Goal: Task Accomplishment & Management: Manage account settings

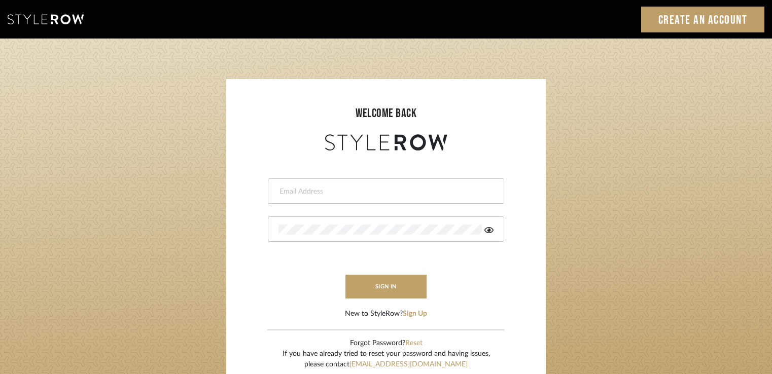
type input "carrie@tresbelleinteriors.com"
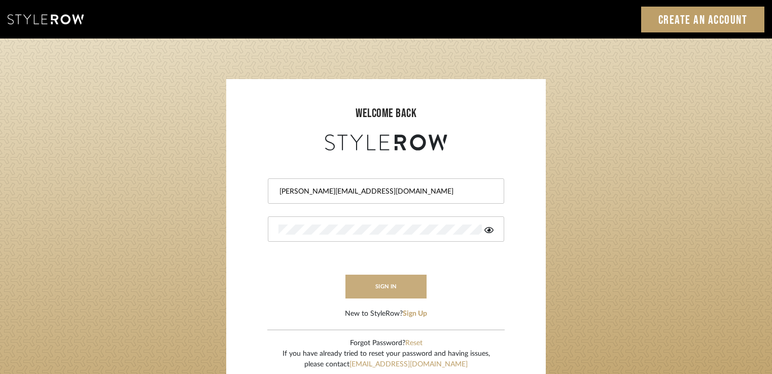
click at [396, 287] on button "sign in" at bounding box center [385, 287] width 81 height 24
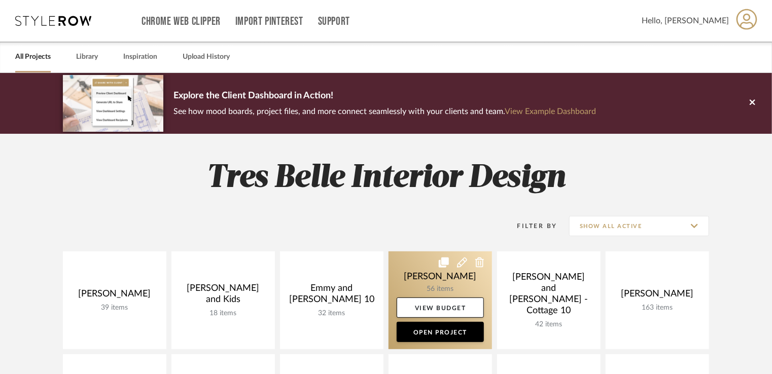
scroll to position [101, 0]
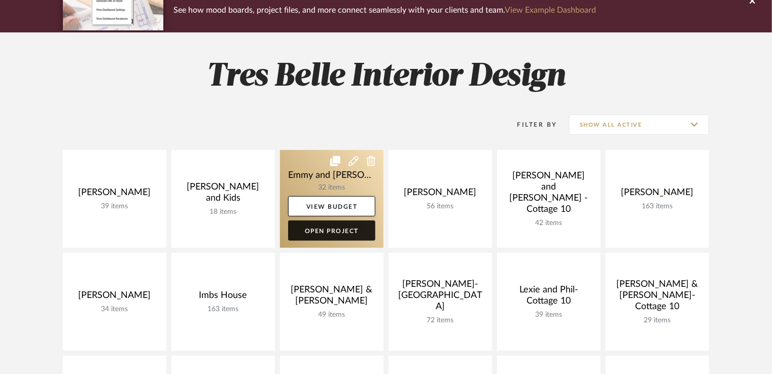
click at [327, 230] on link "Open Project" at bounding box center [331, 231] width 87 height 20
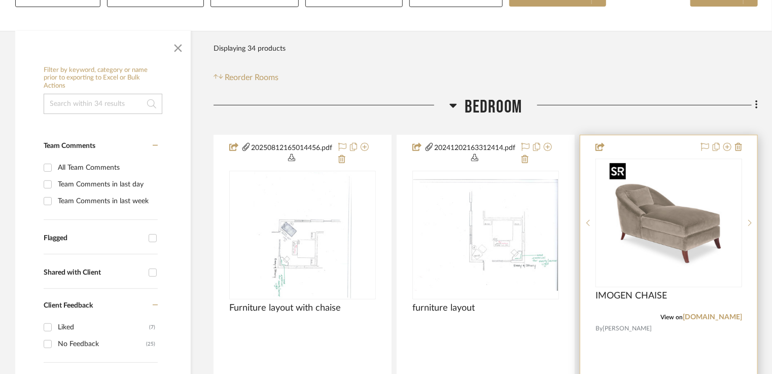
scroll to position [203, 0]
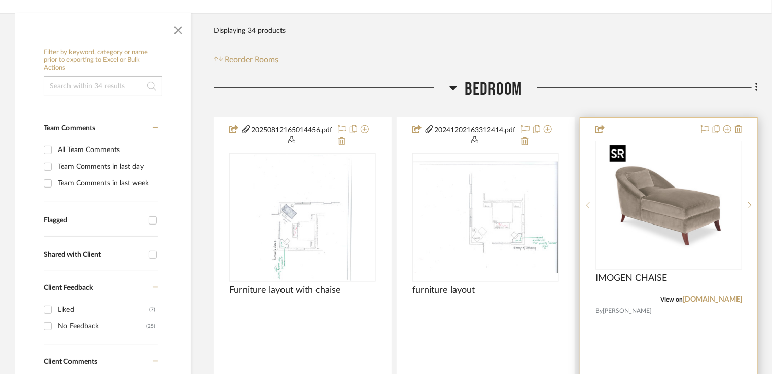
drag, startPoint x: 662, startPoint y: 216, endPoint x: 658, endPoint y: 222, distance: 7.0
click at [661, 215] on img "0" at bounding box center [669, 205] width 127 height 127
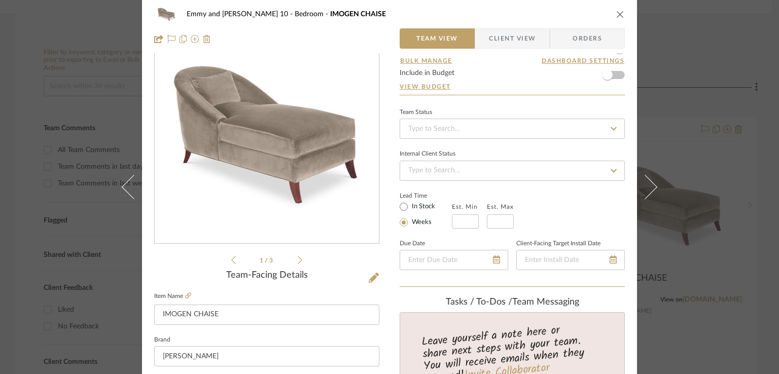
scroll to position [0, 0]
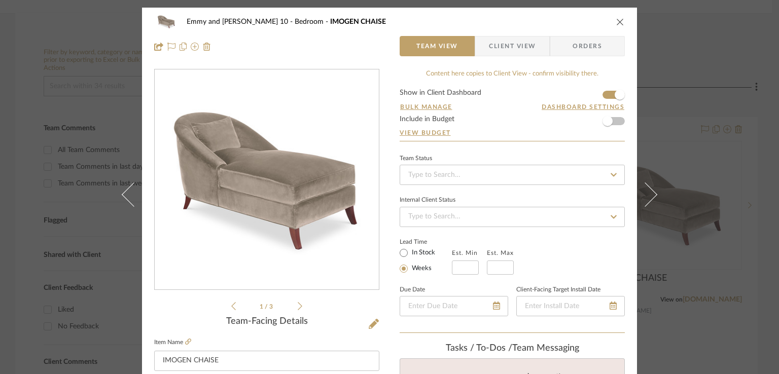
click at [298, 307] on icon at bounding box center [300, 306] width 5 height 9
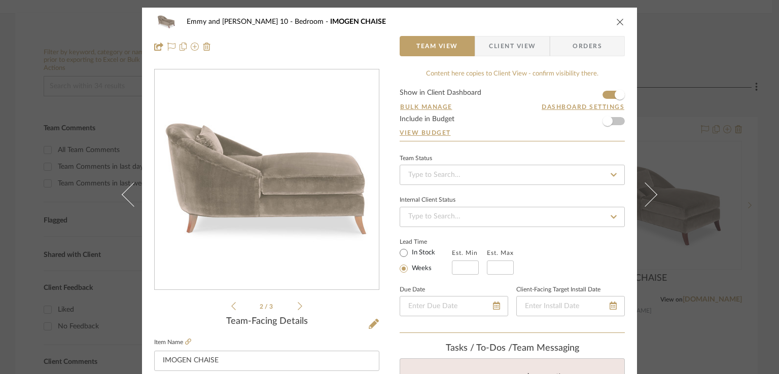
click at [298, 306] on icon at bounding box center [300, 306] width 5 height 9
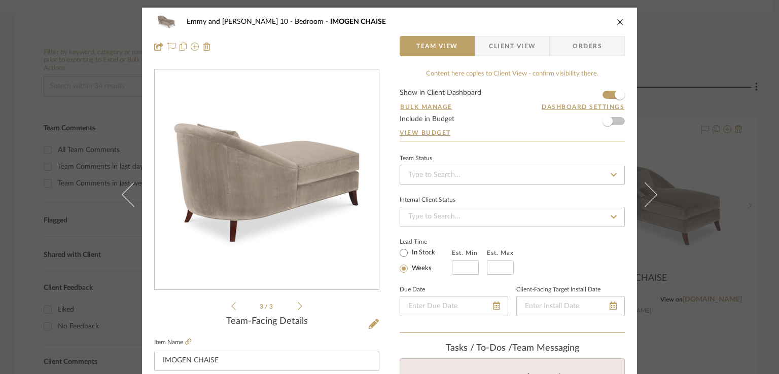
click at [617, 22] on icon "close" at bounding box center [620, 22] width 8 height 8
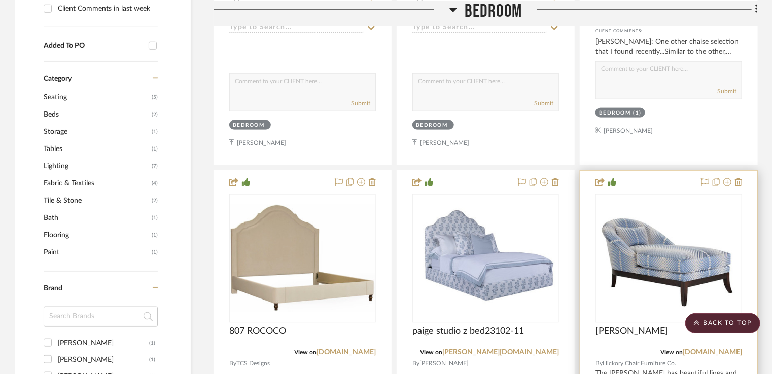
scroll to position [660, 0]
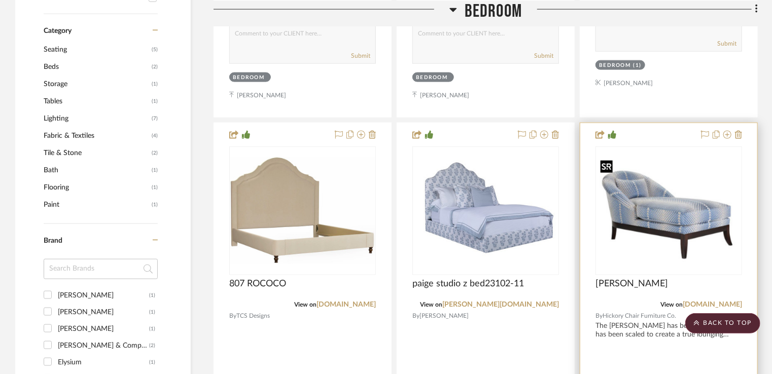
click at [631, 217] on div at bounding box center [669, 211] width 147 height 129
click at [679, 222] on img "0" at bounding box center [669, 211] width 145 height 108
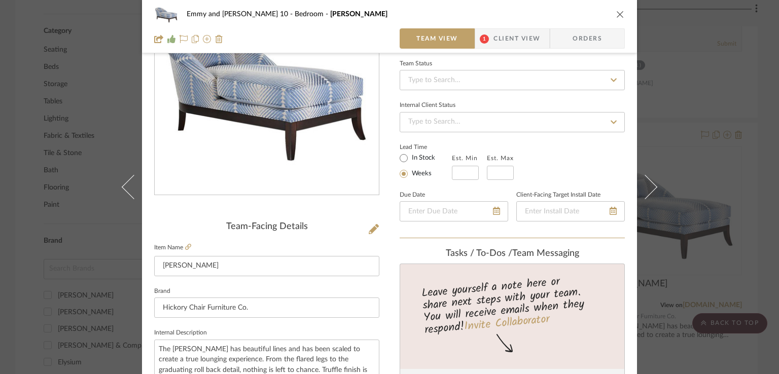
scroll to position [51, 0]
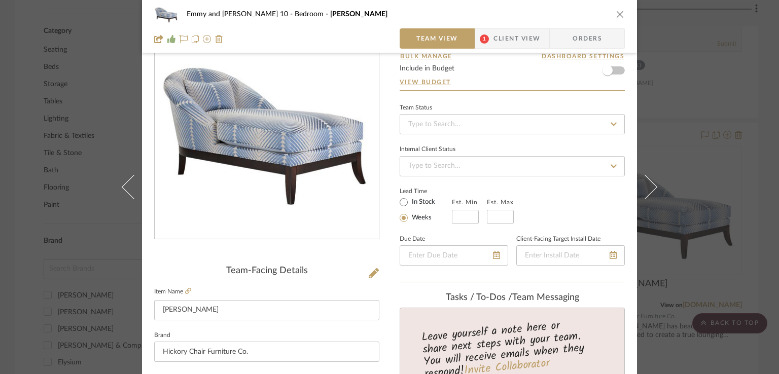
click at [617, 15] on icon "close" at bounding box center [620, 14] width 8 height 8
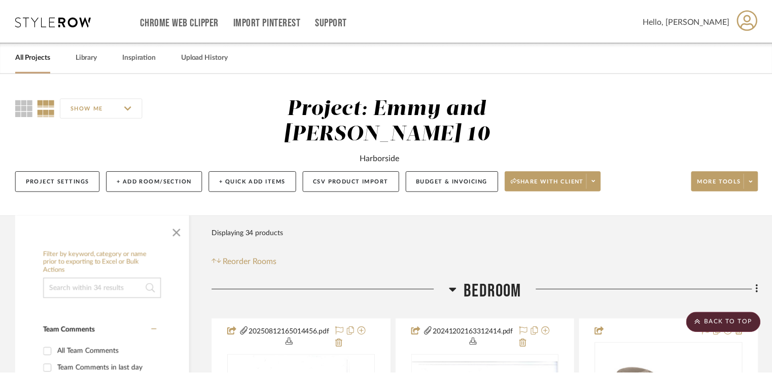
scroll to position [660, 0]
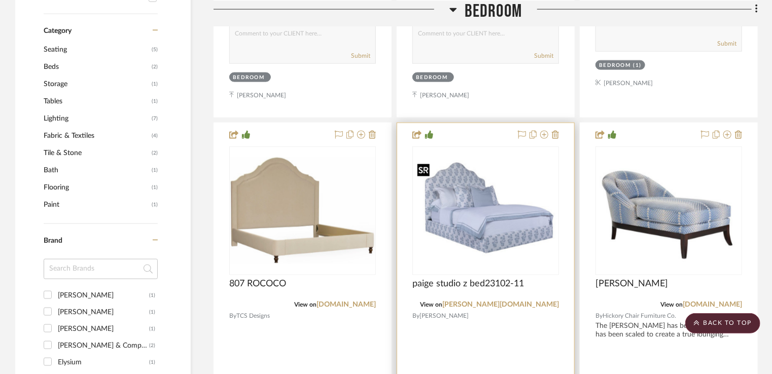
click at [463, 201] on img "0" at bounding box center [485, 210] width 145 height 101
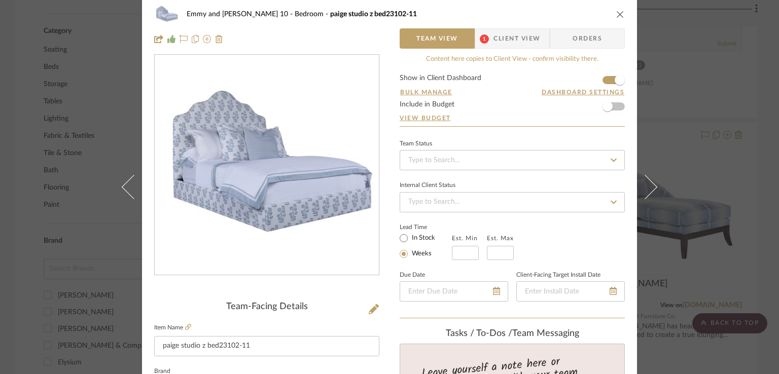
scroll to position [0, 0]
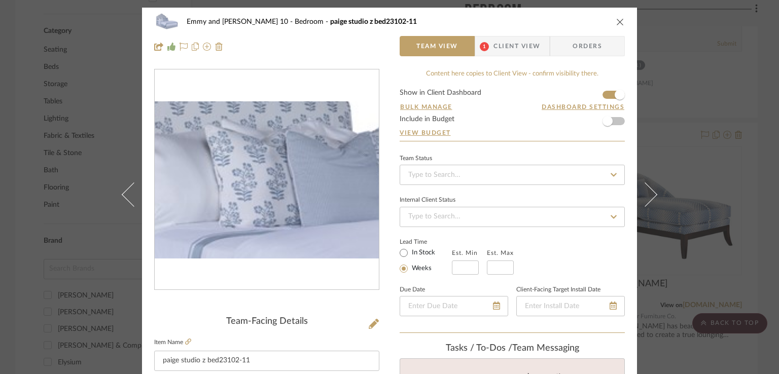
click at [234, 160] on img "0" at bounding box center [267, 179] width 224 height 157
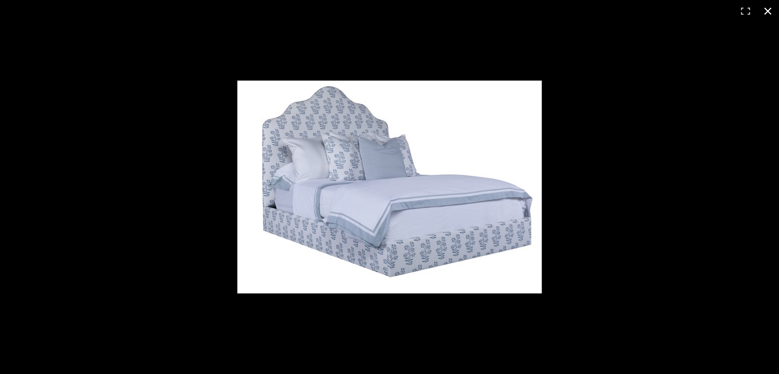
click at [769, 10] on button at bounding box center [768, 11] width 22 height 22
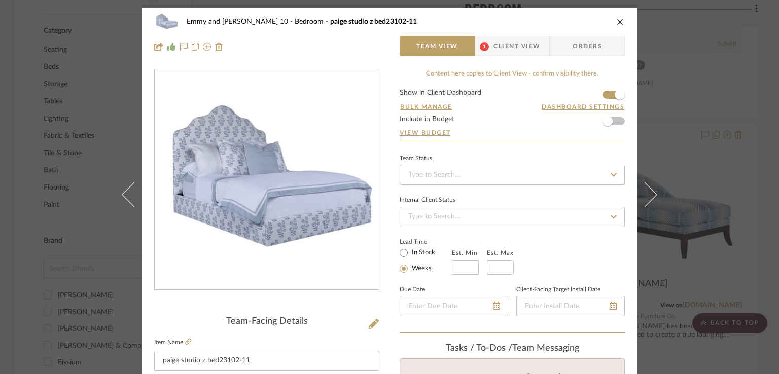
click at [616, 20] on icon "close" at bounding box center [620, 22] width 8 height 8
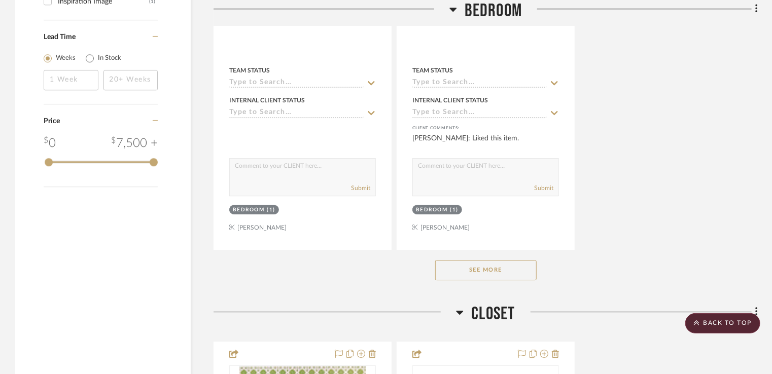
scroll to position [1471, 0]
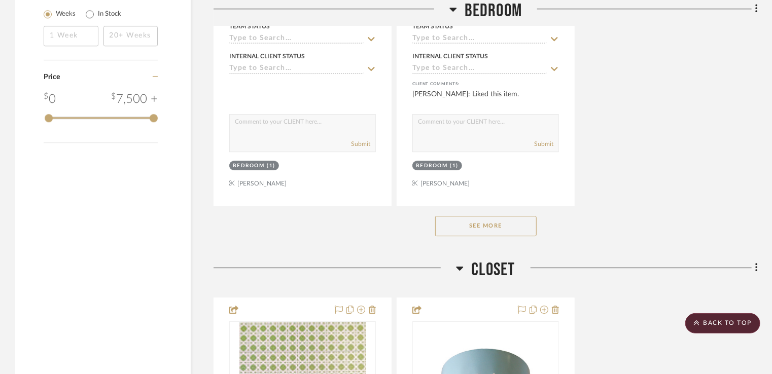
click at [507, 225] on button "See More" at bounding box center [485, 226] width 101 height 20
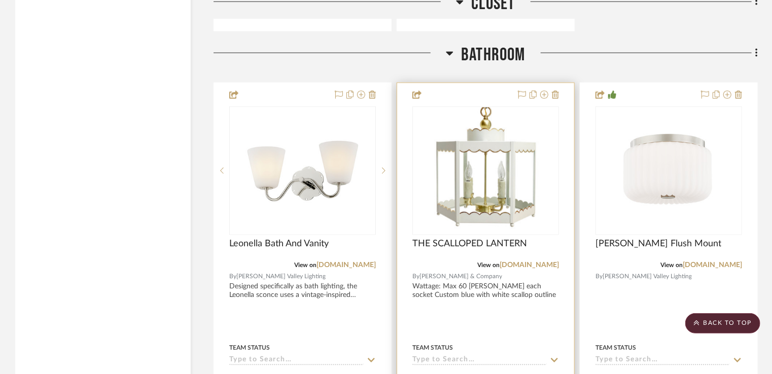
scroll to position [4465, 0]
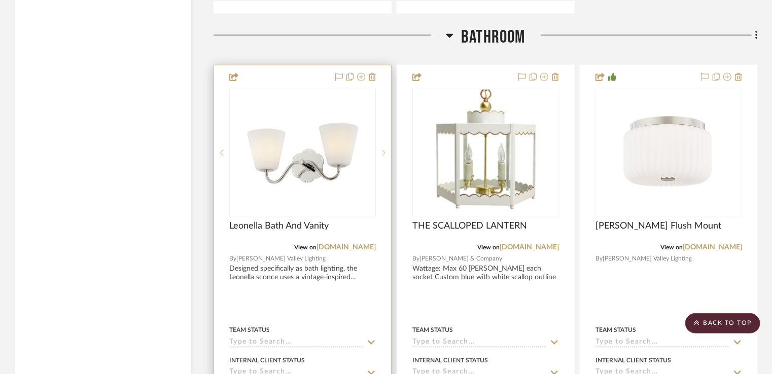
click at [385, 153] on icon at bounding box center [384, 153] width 4 height 7
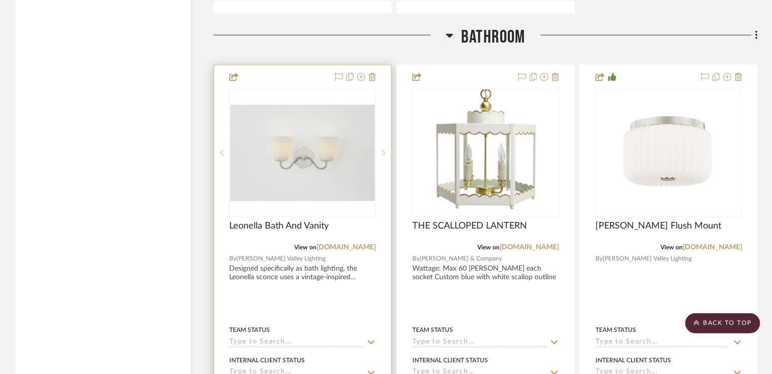
click at [381, 153] on sr-next-btn at bounding box center [383, 153] width 15 height 7
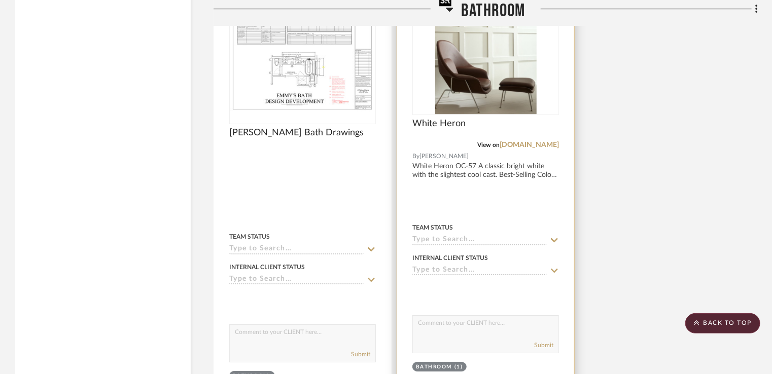
scroll to position [5581, 0]
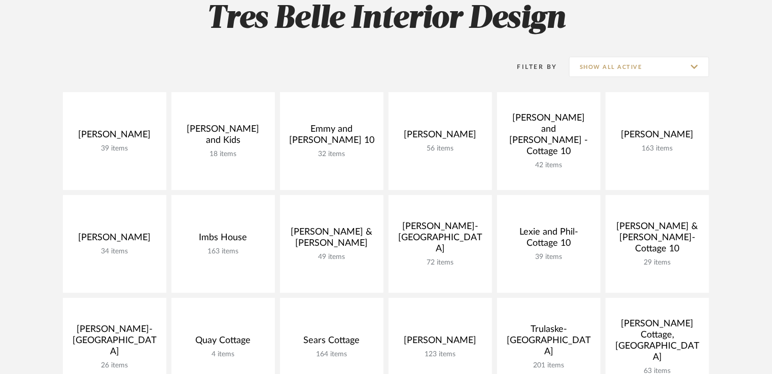
scroll to position [101, 0]
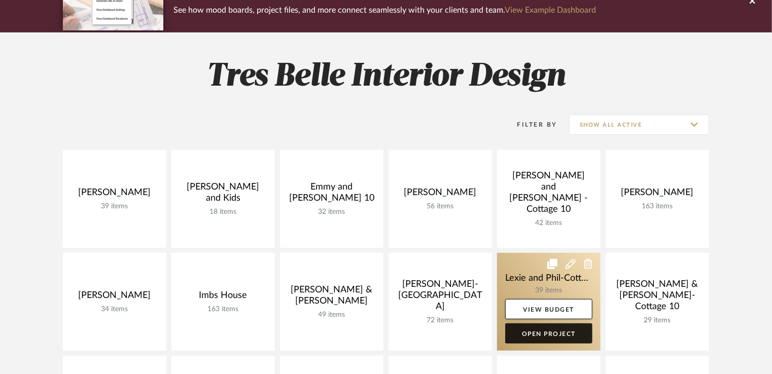
click at [558, 337] on link "Open Project" at bounding box center [548, 334] width 87 height 20
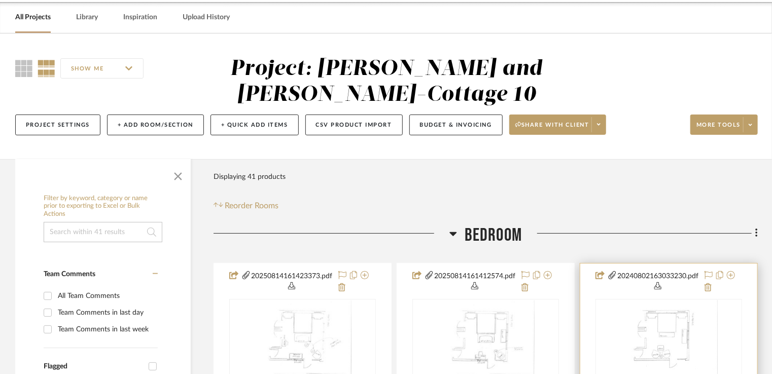
scroll to position [51, 0]
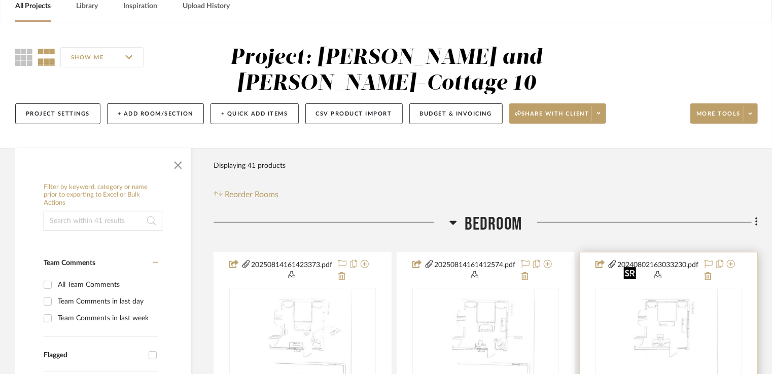
click at [670, 300] on img "0" at bounding box center [669, 352] width 98 height 127
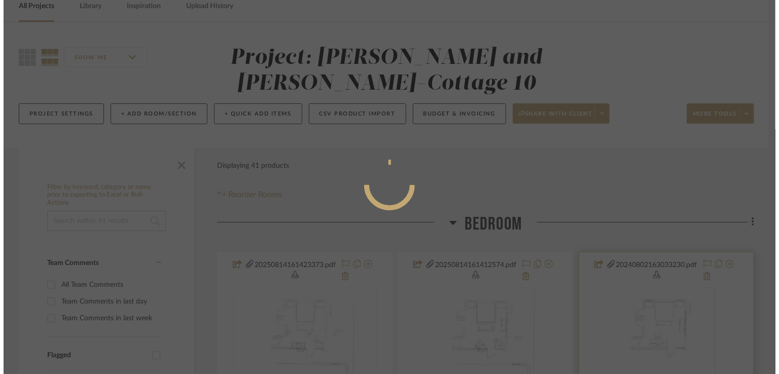
scroll to position [0, 0]
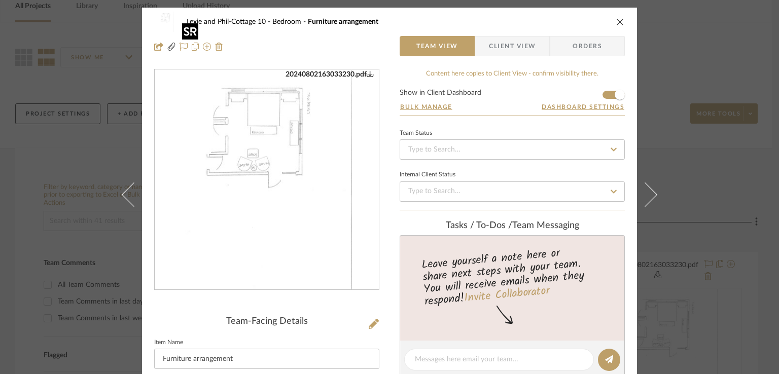
click at [264, 143] on img "0" at bounding box center [267, 180] width 170 height 220
click at [616, 21] on icon "close" at bounding box center [620, 22] width 8 height 8
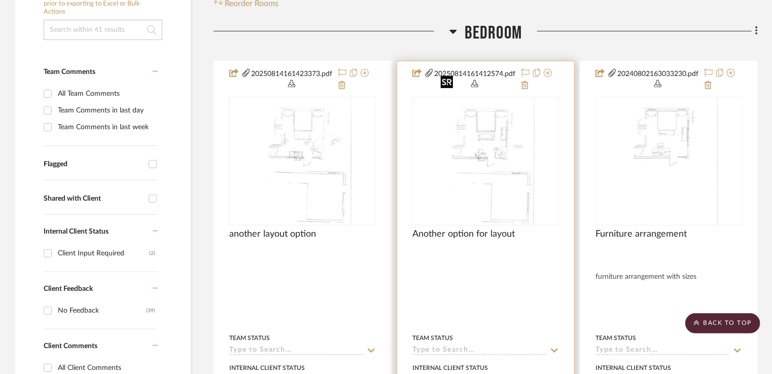
scroll to position [254, 0]
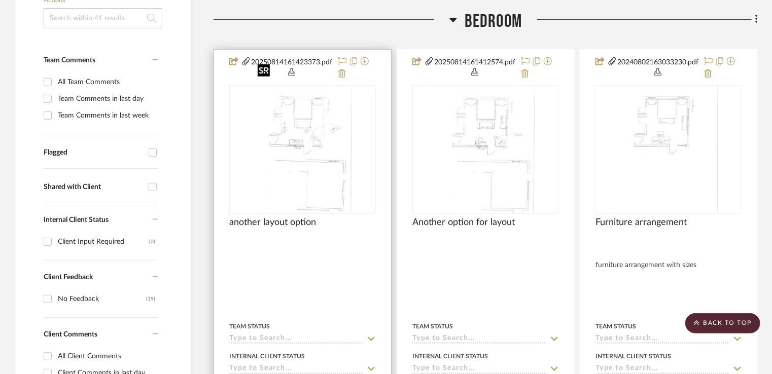
click at [292, 100] on img "0" at bounding box center [303, 149] width 98 height 127
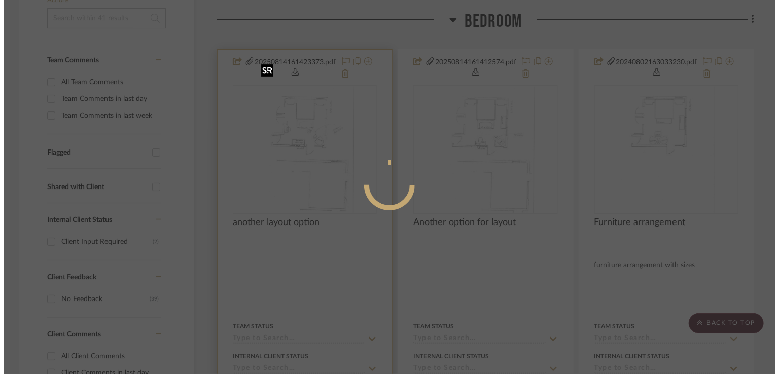
scroll to position [0, 0]
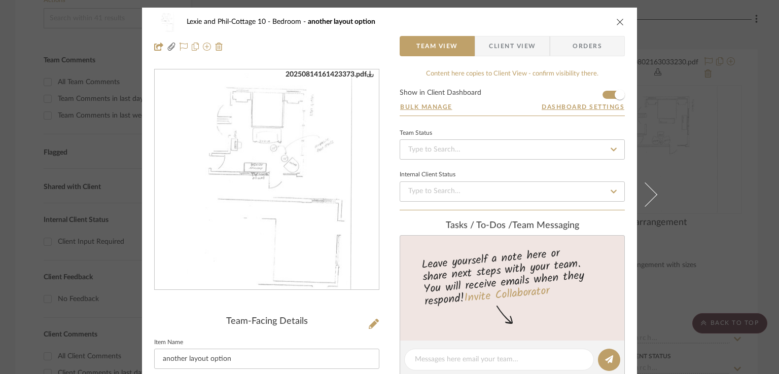
click at [286, 151] on img "0" at bounding box center [267, 180] width 170 height 220
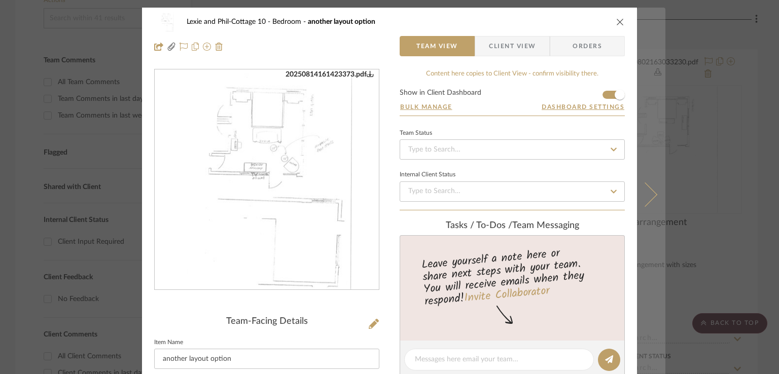
click at [644, 195] on icon at bounding box center [645, 195] width 24 height 24
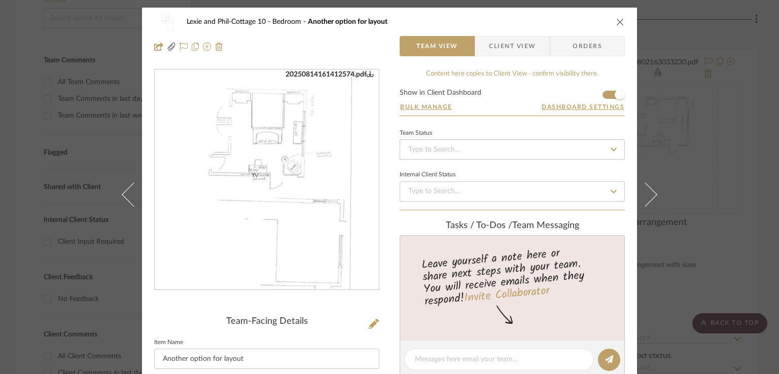
click at [229, 155] on img "0" at bounding box center [267, 180] width 170 height 220
drag, startPoint x: 616, startPoint y: 25, endPoint x: 617, endPoint y: 39, distance: 14.2
click at [616, 25] on icon "close" at bounding box center [620, 22] width 8 height 8
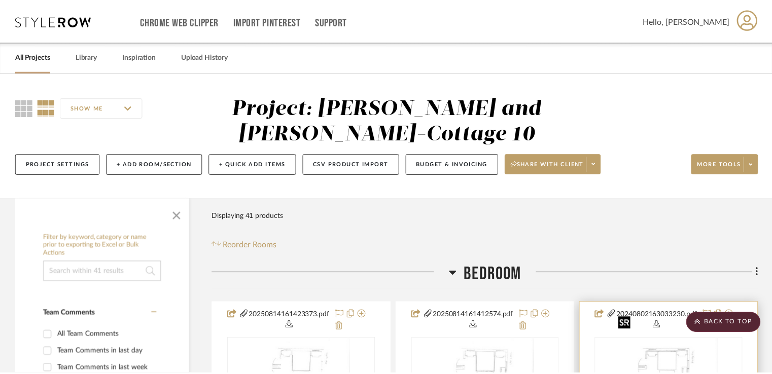
scroll to position [254, 0]
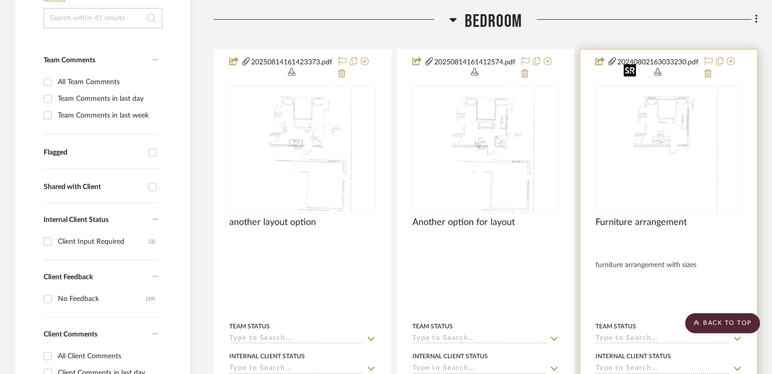
click at [672, 98] on img "0" at bounding box center [669, 149] width 98 height 127
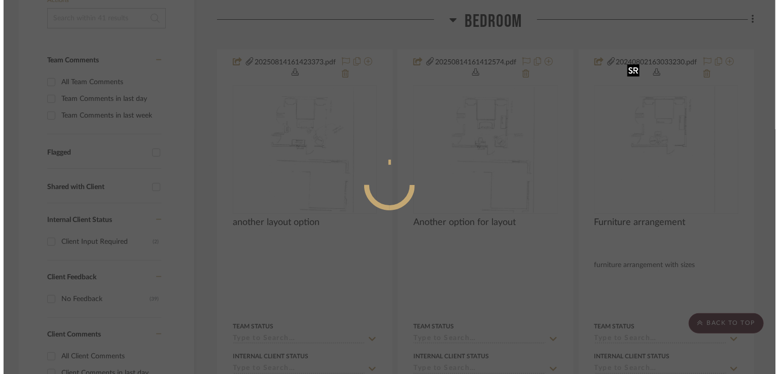
scroll to position [0, 0]
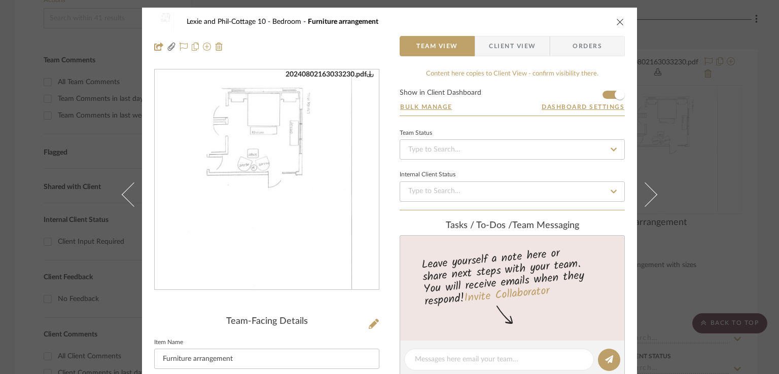
click at [266, 127] on img "0" at bounding box center [267, 180] width 170 height 220
click at [616, 19] on icon "close" at bounding box center [620, 22] width 8 height 8
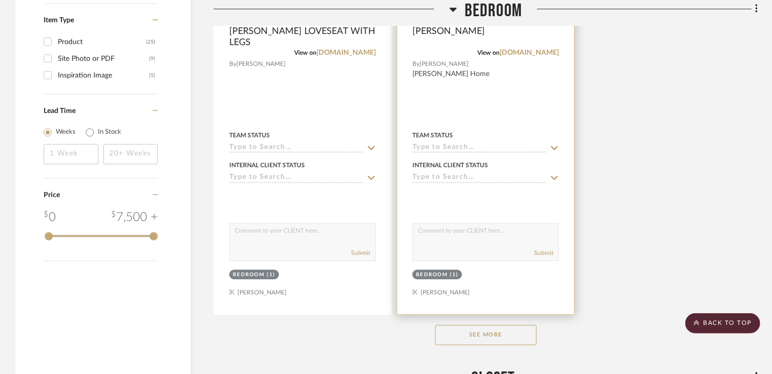
scroll to position [1370, 0]
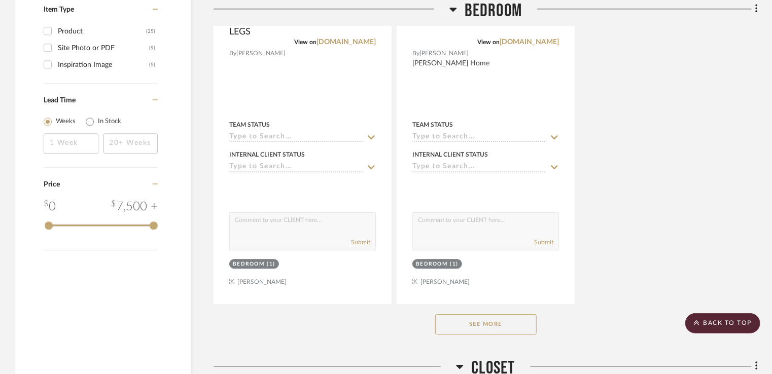
click at [483, 315] on button "See More" at bounding box center [485, 325] width 101 height 20
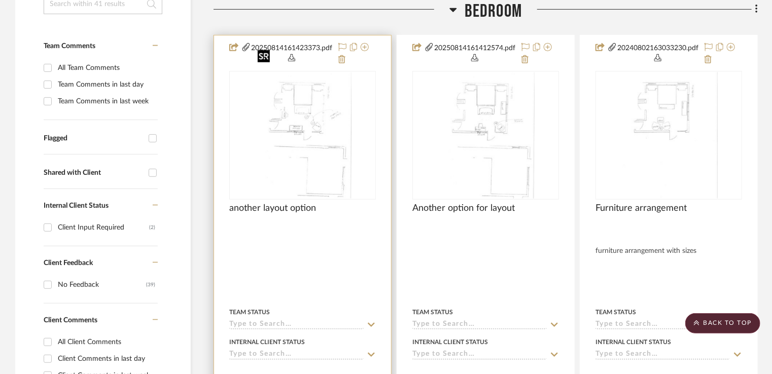
scroll to position [254, 0]
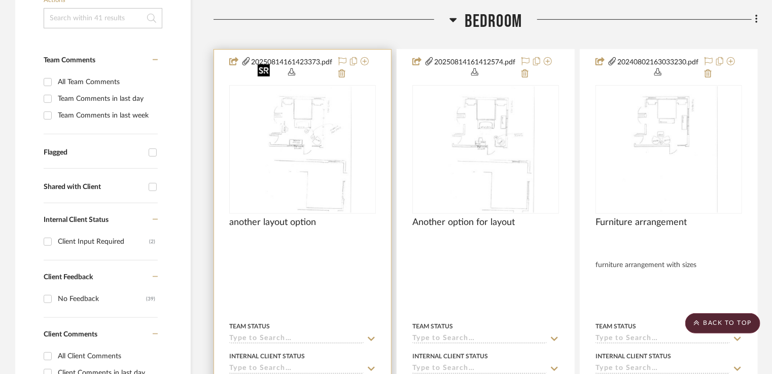
click at [290, 88] on img "0" at bounding box center [303, 149] width 98 height 127
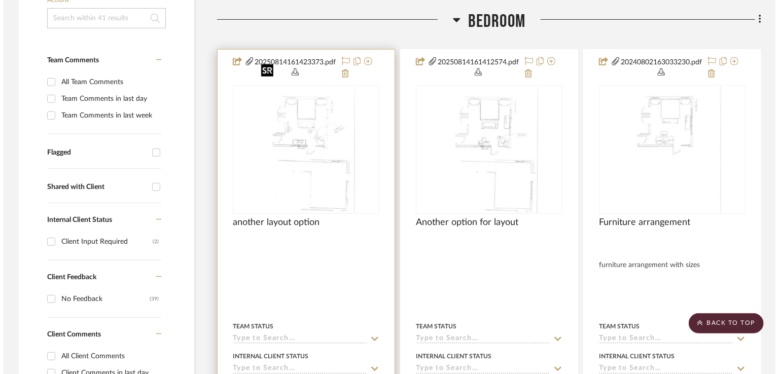
scroll to position [0, 0]
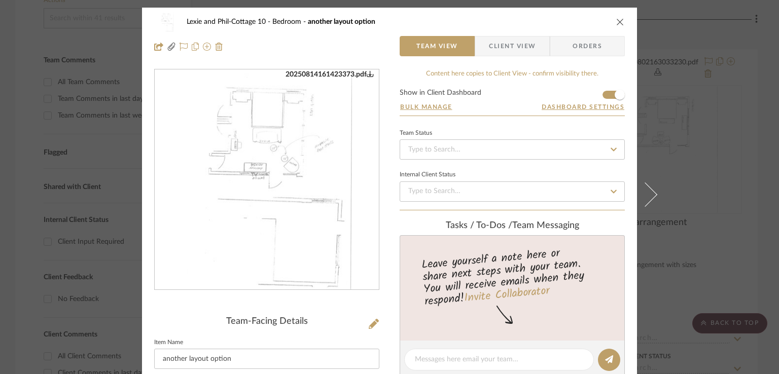
click at [298, 145] on img "0" at bounding box center [267, 180] width 170 height 220
click at [617, 20] on icon "close" at bounding box center [620, 22] width 8 height 8
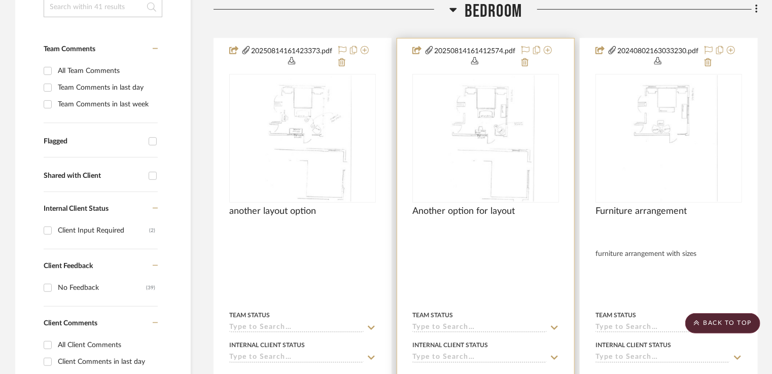
scroll to position [254, 0]
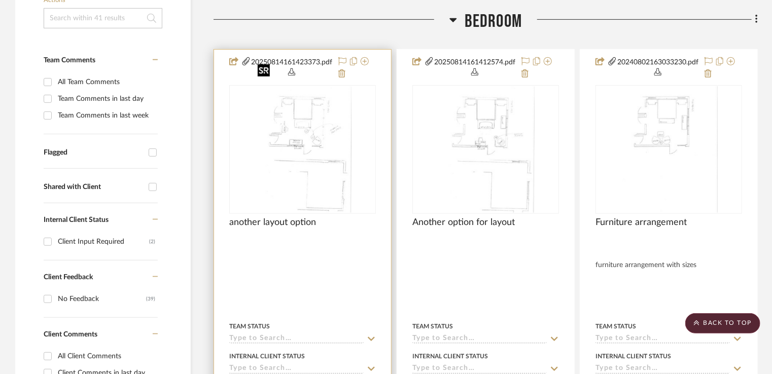
click at [315, 93] on img "0" at bounding box center [303, 149] width 98 height 127
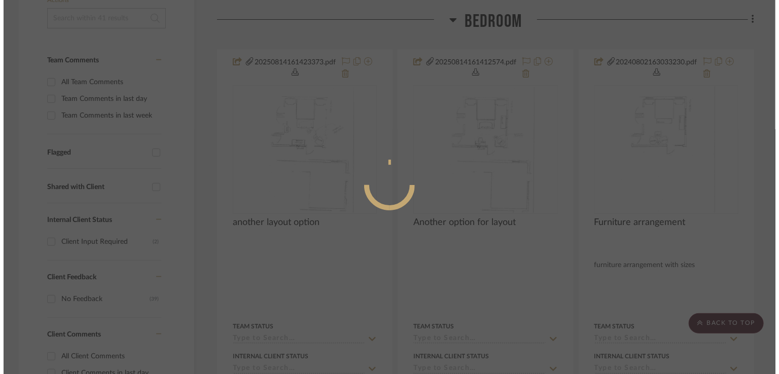
scroll to position [0, 0]
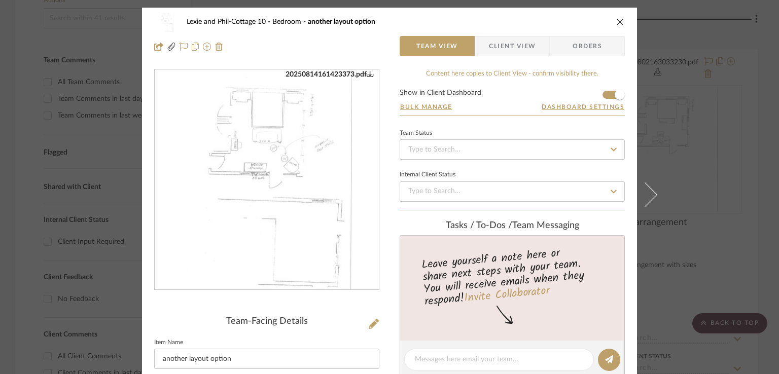
click at [252, 118] on img "0" at bounding box center [267, 180] width 170 height 220
click at [612, 20] on div "Lexie and Phil-Cottage 10 Bedroom another layout option" at bounding box center [389, 22] width 471 height 20
click at [616, 22] on icon "close" at bounding box center [620, 22] width 8 height 8
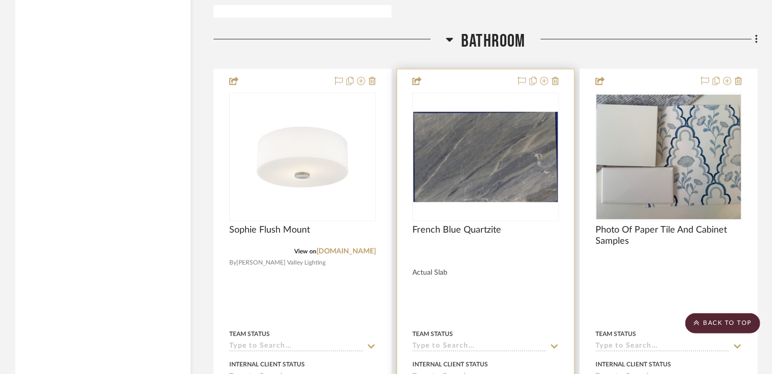
scroll to position [4414, 0]
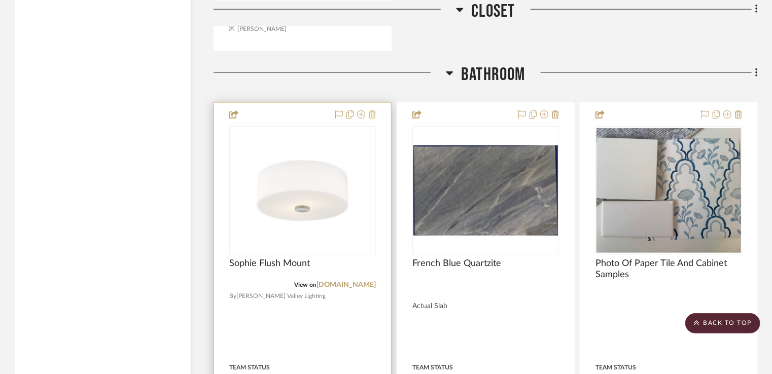
click at [371, 111] on icon at bounding box center [372, 115] width 7 height 8
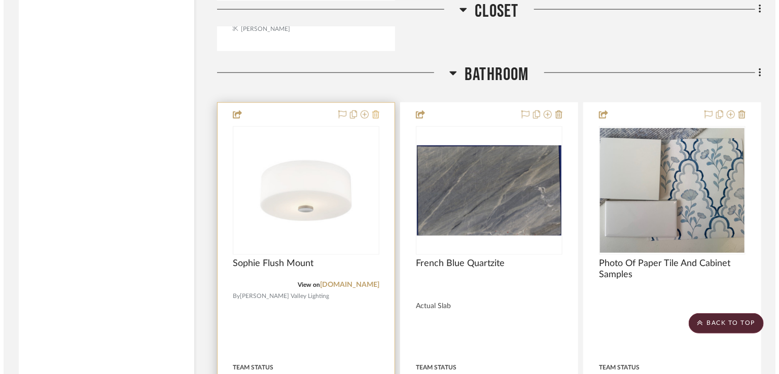
scroll to position [0, 0]
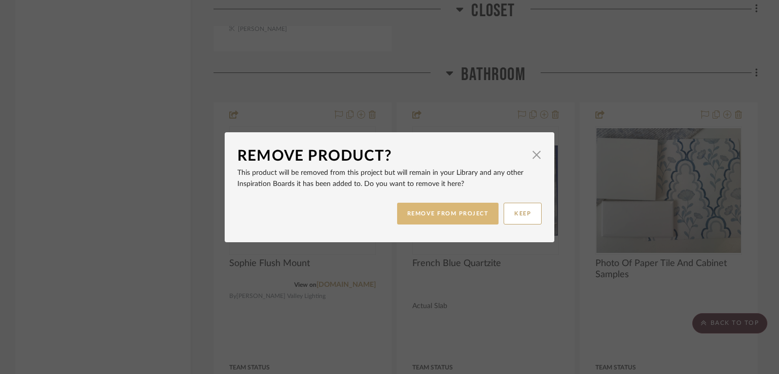
click at [434, 209] on button "REMOVE FROM PROJECT" at bounding box center [448, 214] width 102 height 22
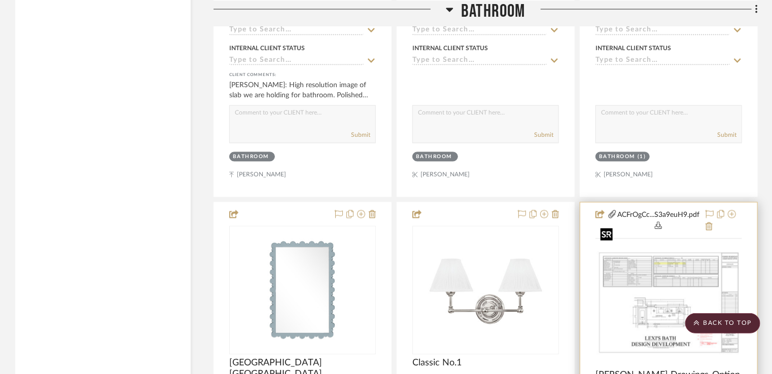
scroll to position [4870, 0]
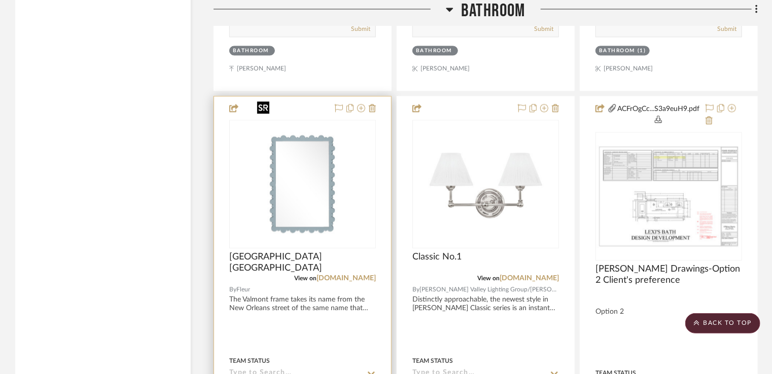
click at [314, 167] on div at bounding box center [302, 184] width 147 height 129
click at [351, 190] on img "0" at bounding box center [302, 184] width 98 height 127
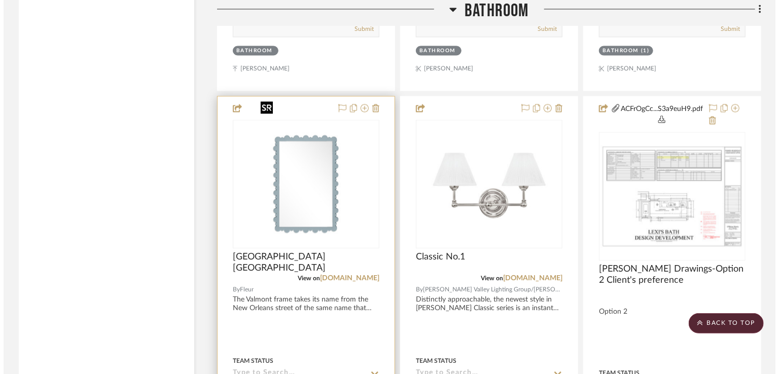
scroll to position [0, 0]
